Goal: Task Accomplishment & Management: Manage account settings

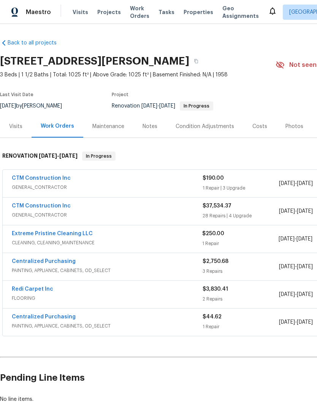
click at [74, 9] on span "Visits" at bounding box center [81, 12] width 16 height 8
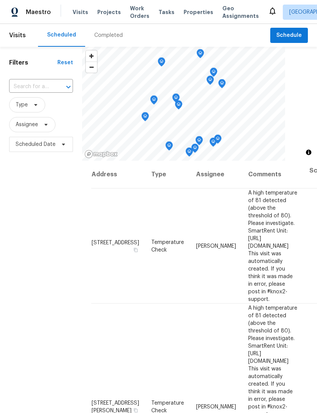
click at [20, 88] on input "text" at bounding box center [30, 87] width 43 height 12
type input "3152"
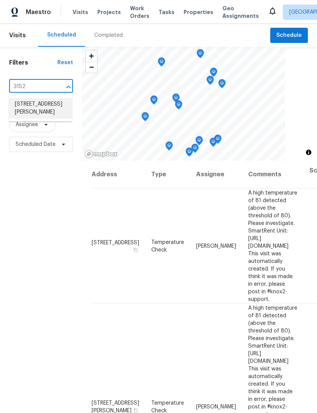
click at [30, 114] on li "[STREET_ADDRESS][PERSON_NAME]" at bounding box center [40, 108] width 63 height 21
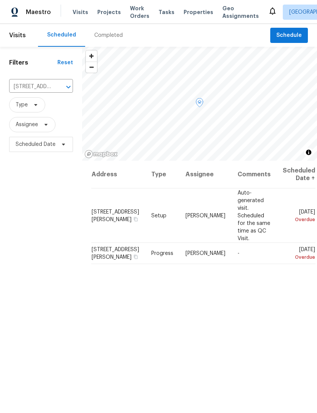
click at [0, 0] on icon at bounding box center [0, 0] width 0 height 0
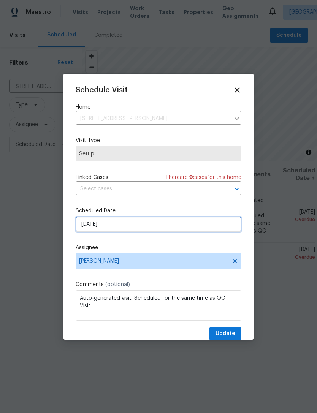
click at [85, 226] on input "[DATE]" at bounding box center [159, 224] width 166 height 15
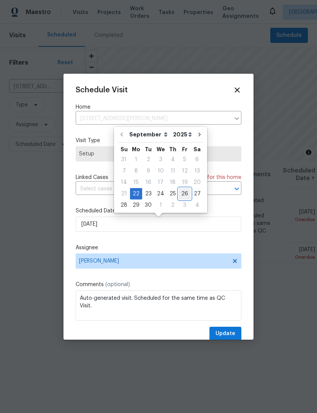
click at [180, 194] on div "26" at bounding box center [185, 193] width 12 height 11
type input "[DATE]"
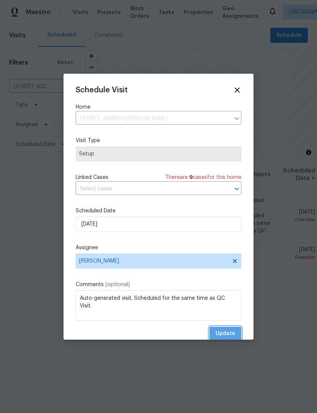
click at [230, 331] on span "Update" at bounding box center [225, 333] width 20 height 9
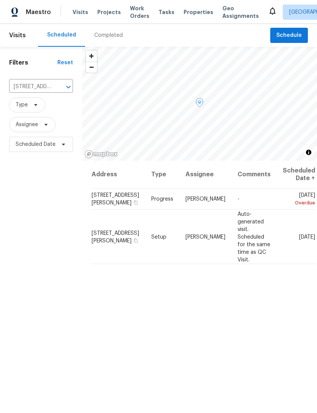
click at [0, 0] on icon at bounding box center [0, 0] width 0 height 0
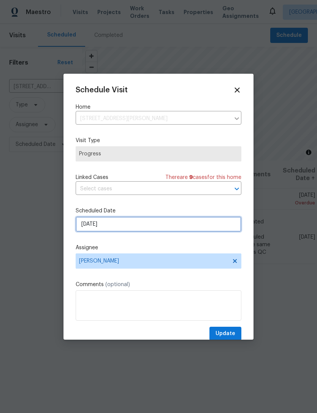
click at [85, 226] on input "[DATE]" at bounding box center [159, 224] width 166 height 15
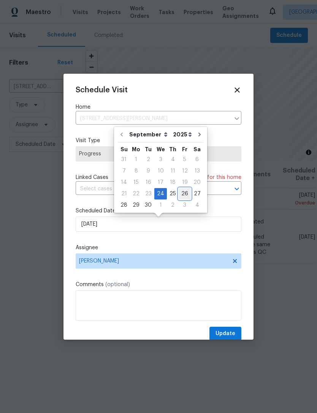
click at [180, 193] on div "26" at bounding box center [185, 193] width 12 height 11
type input "[DATE]"
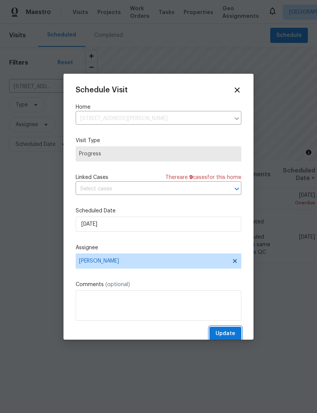
click at [231, 332] on span "Update" at bounding box center [225, 333] width 20 height 9
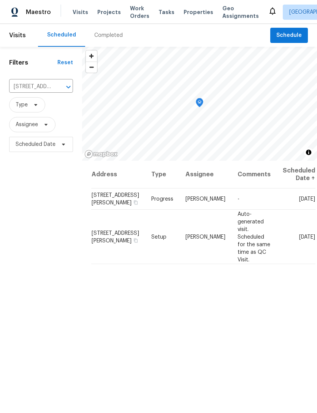
click at [75, 10] on span "Visits" at bounding box center [81, 12] width 16 height 8
click at [59, 90] on icon "Clear" at bounding box center [59, 87] width 8 height 8
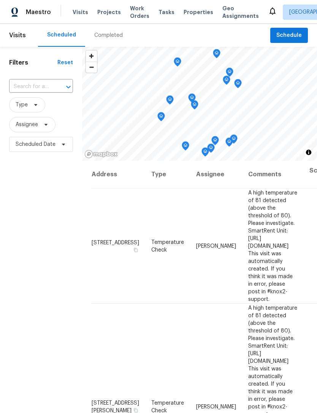
click at [25, 86] on input "text" at bounding box center [30, 87] width 43 height 12
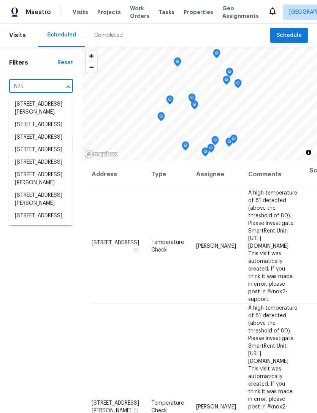
type input "8251"
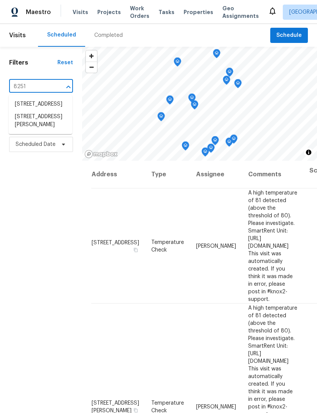
click at [22, 111] on li "[STREET_ADDRESS]" at bounding box center [40, 104] width 63 height 13
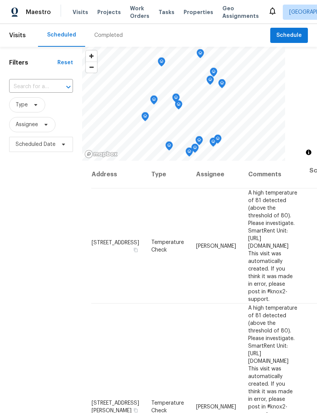
click at [22, 87] on input "text" at bounding box center [30, 87] width 43 height 12
type input "8251 garden"
click at [34, 109] on li "[STREET_ADDRESS]" at bounding box center [40, 104] width 63 height 13
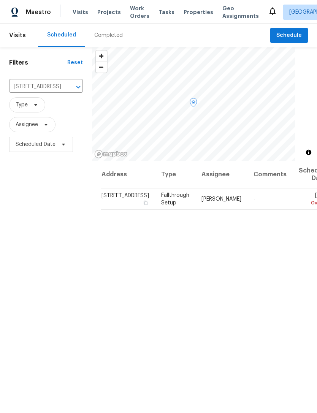
click at [0, 0] on icon at bounding box center [0, 0] width 0 height 0
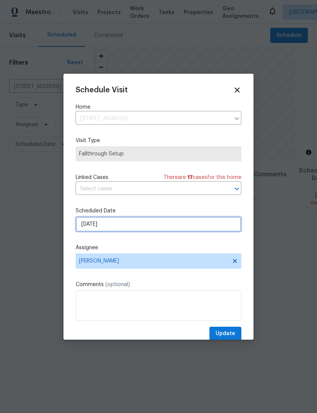
click at [93, 229] on input "[DATE]" at bounding box center [159, 224] width 166 height 15
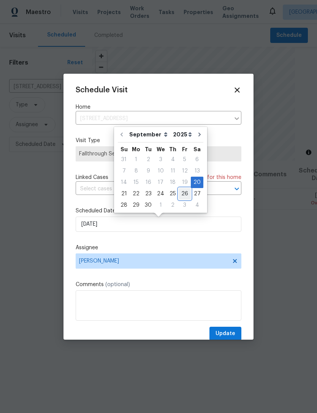
click at [179, 195] on div "26" at bounding box center [185, 193] width 12 height 11
type input "[DATE]"
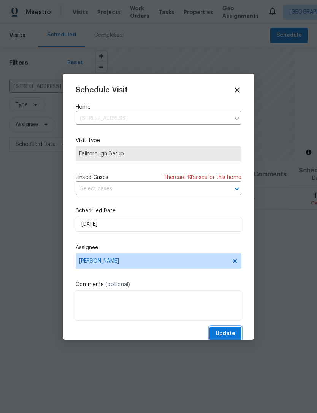
click at [232, 334] on span "Update" at bounding box center [225, 333] width 20 height 9
